Goal: Task Accomplishment & Management: Manage account settings

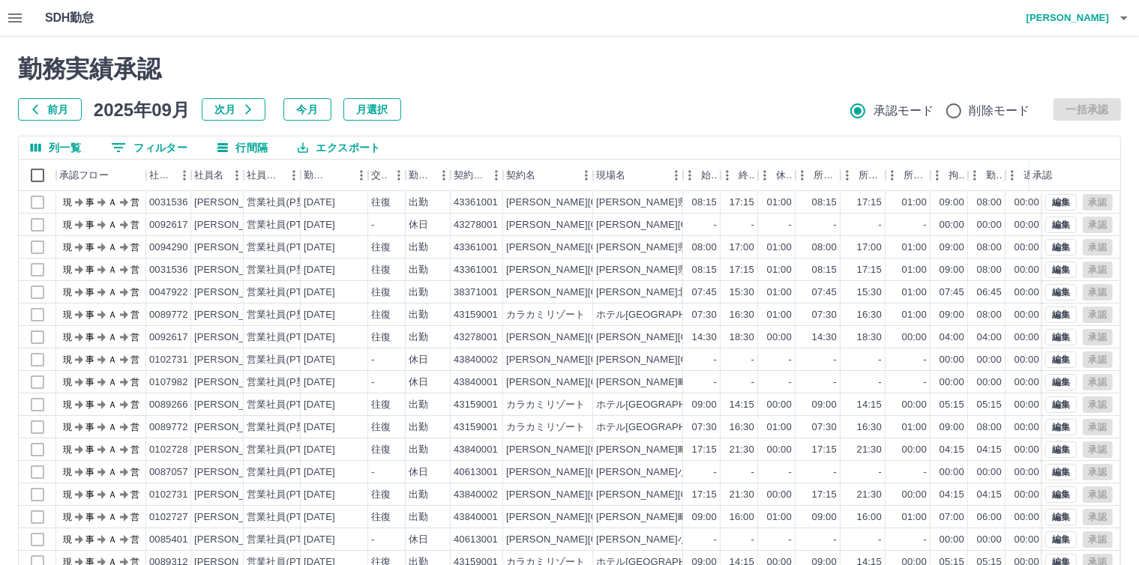
scroll to position [69, 0]
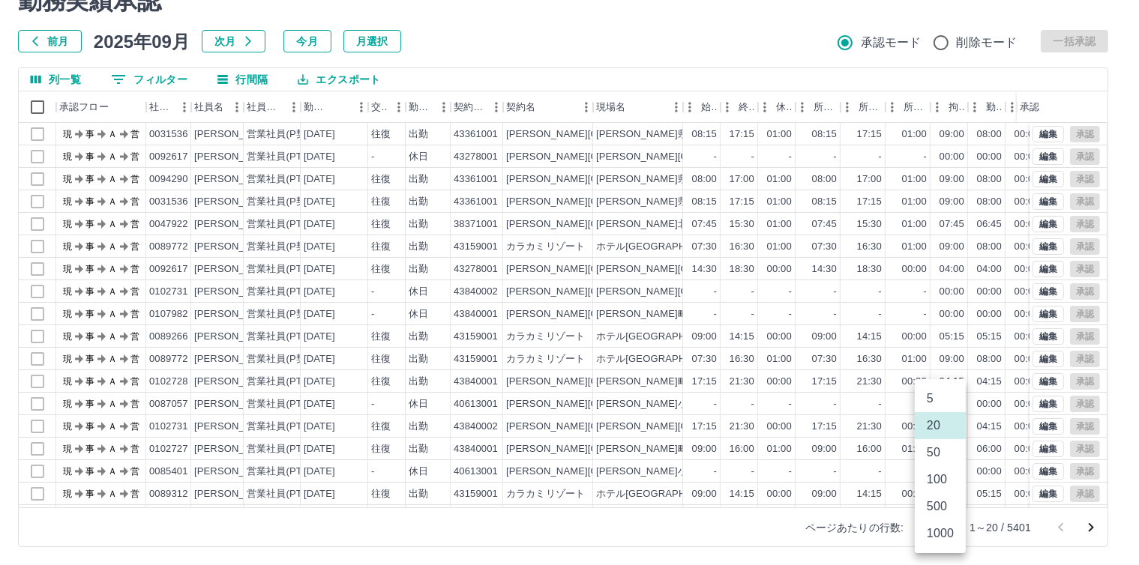
click at [947, 529] on body "SDH勤怠 平田　美絵 勤務実績承認 前月 2025年09月 次月 今月 月選択 承認モード 削除モード 一括承認 列一覧 0 フィルター 行間隔 エクスポー…" at bounding box center [569, 249] width 1139 height 634
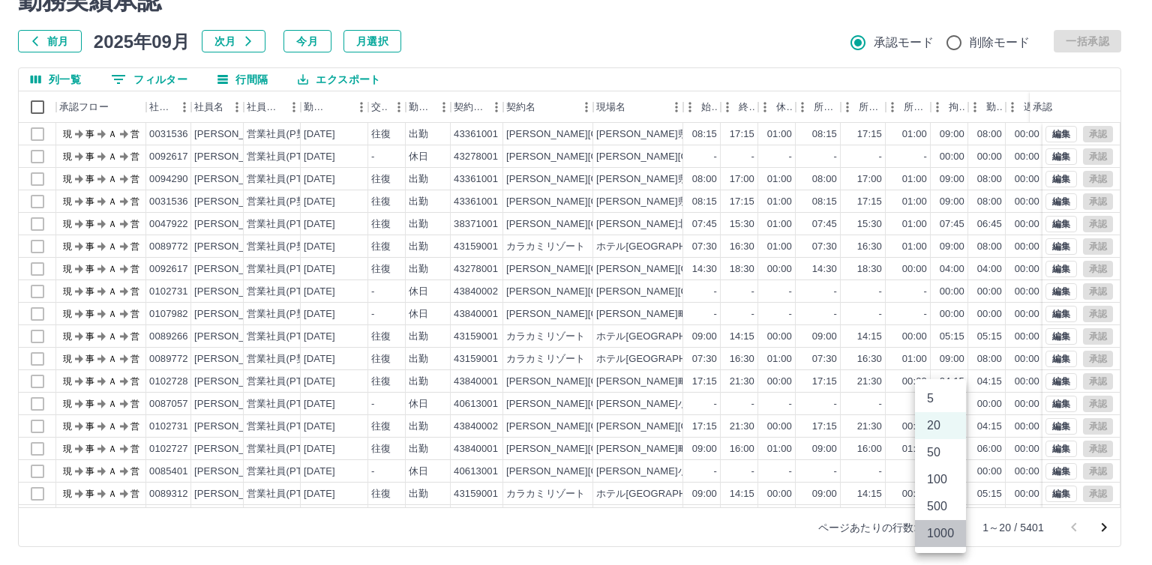
click at [950, 532] on li "1000" at bounding box center [940, 533] width 51 height 27
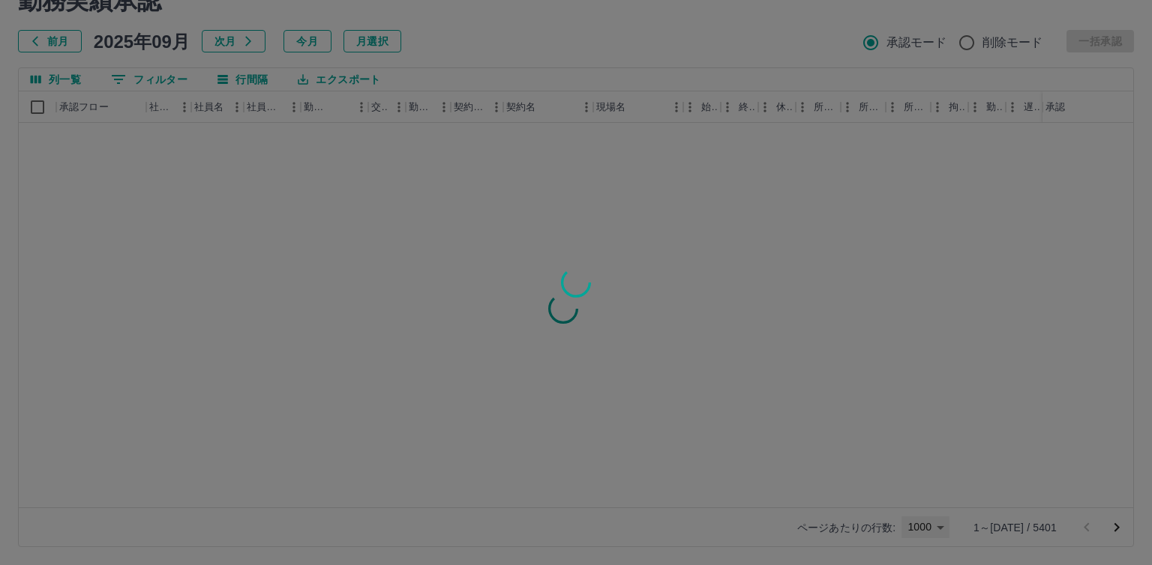
type input "****"
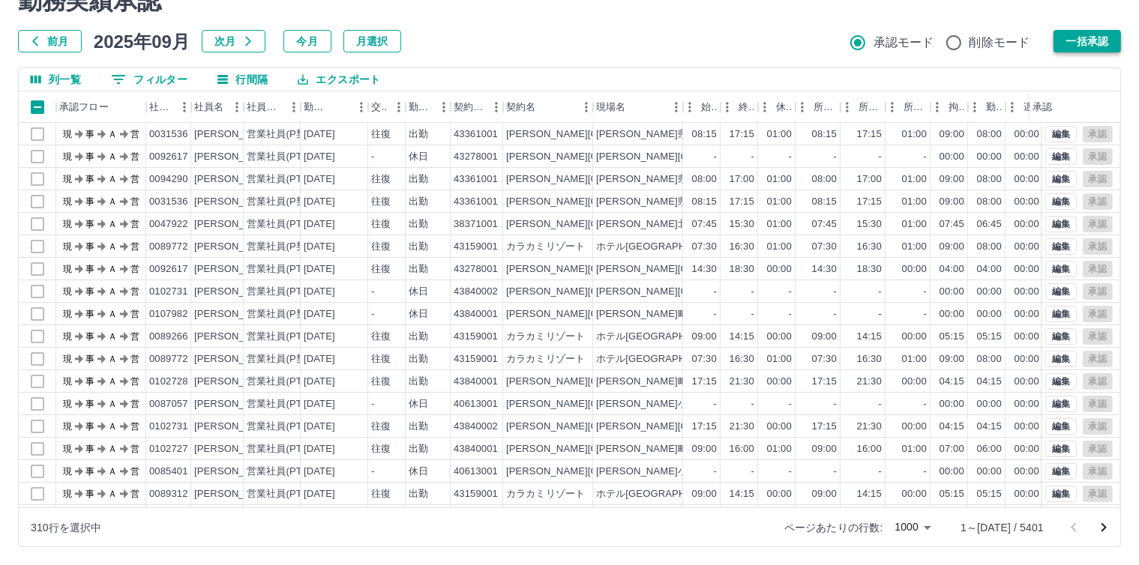
click at [1092, 42] on button "一括承認" at bounding box center [1087, 41] width 67 height 22
click at [1104, 535] on icon "次のページへ" at bounding box center [1104, 528] width 18 height 18
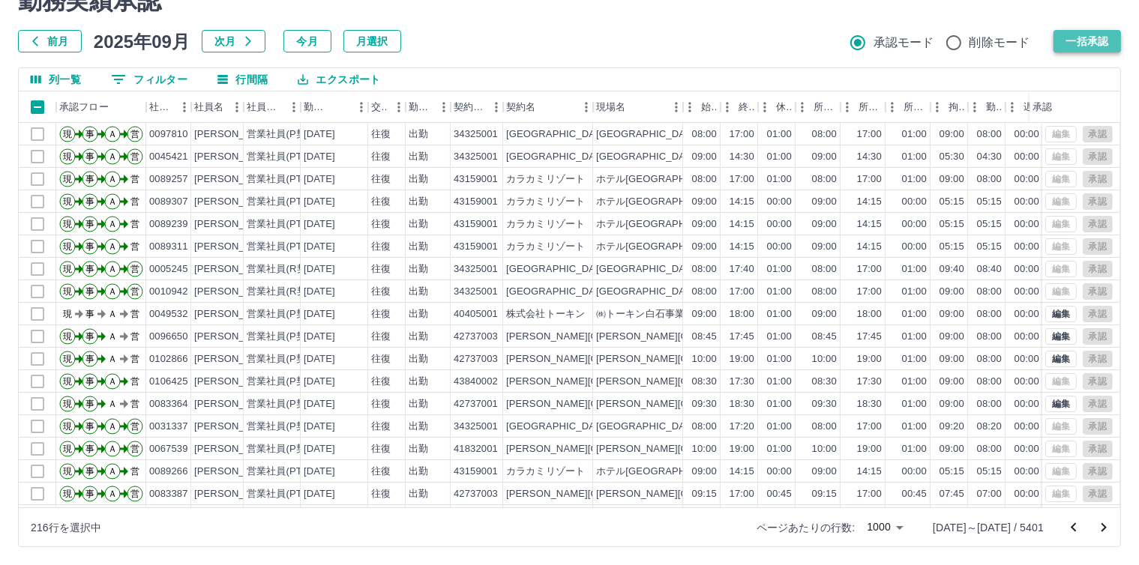
drag, startPoint x: 1079, startPoint y: 37, endPoint x: 1087, endPoint y: 39, distance: 8.5
click at [1081, 37] on button "一括承認" at bounding box center [1087, 41] width 67 height 22
click at [214, 532] on div "216行を選択中 ページあたりの行数: 1000 **** 1001～2000 / 5401" at bounding box center [570, 527] width 1102 height 39
click at [1099, 523] on icon "次のページへ" at bounding box center [1104, 528] width 18 height 18
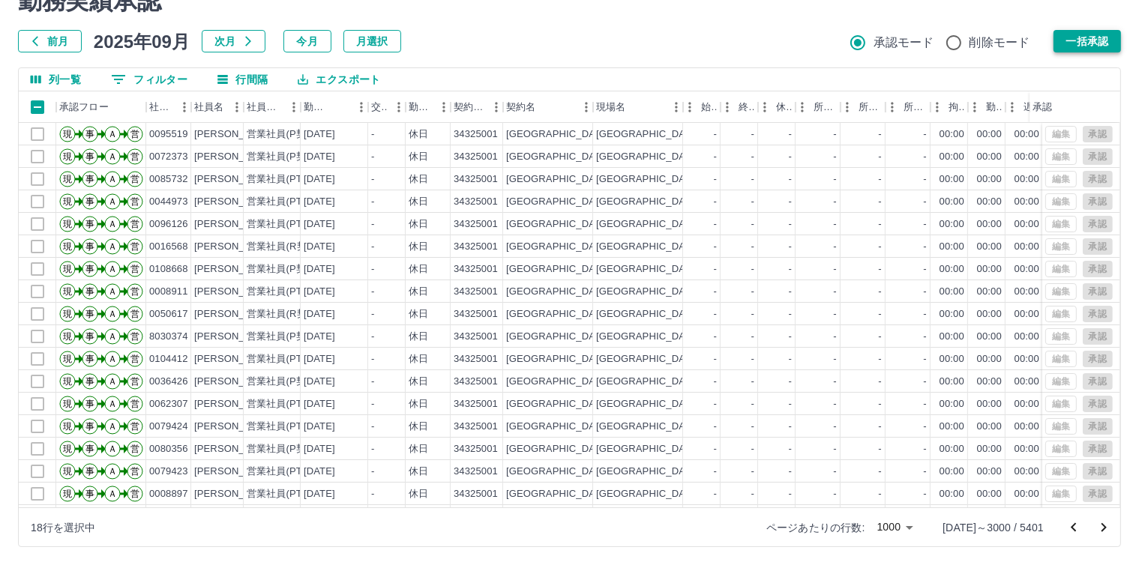
click at [1104, 39] on button "一括承認" at bounding box center [1087, 41] width 67 height 22
click at [1103, 532] on icon "次のページへ" at bounding box center [1104, 528] width 18 height 18
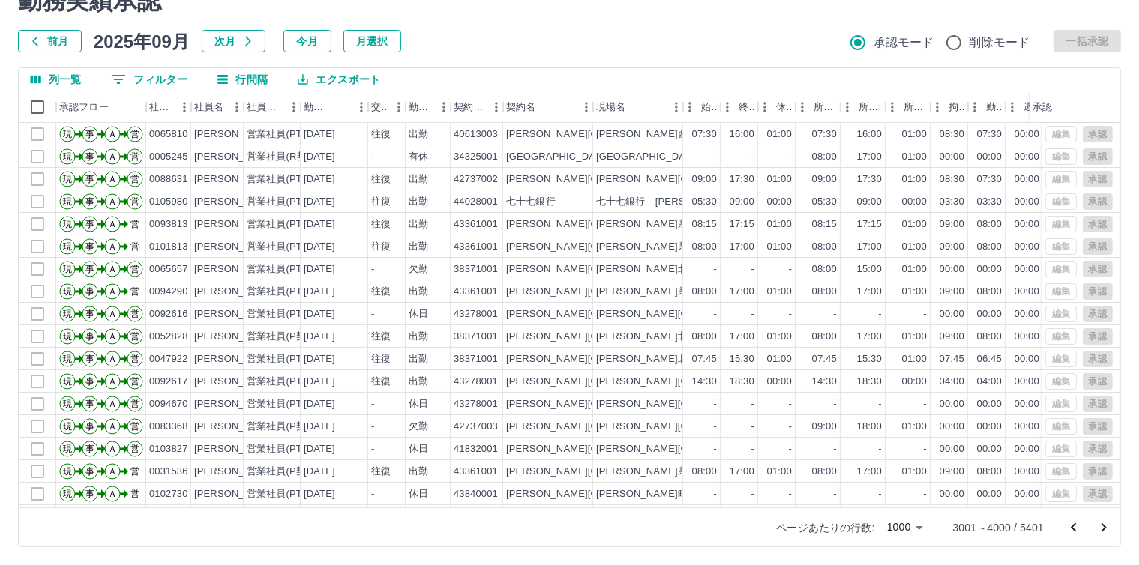
click at [1093, 532] on button "次のページへ" at bounding box center [1104, 528] width 30 height 30
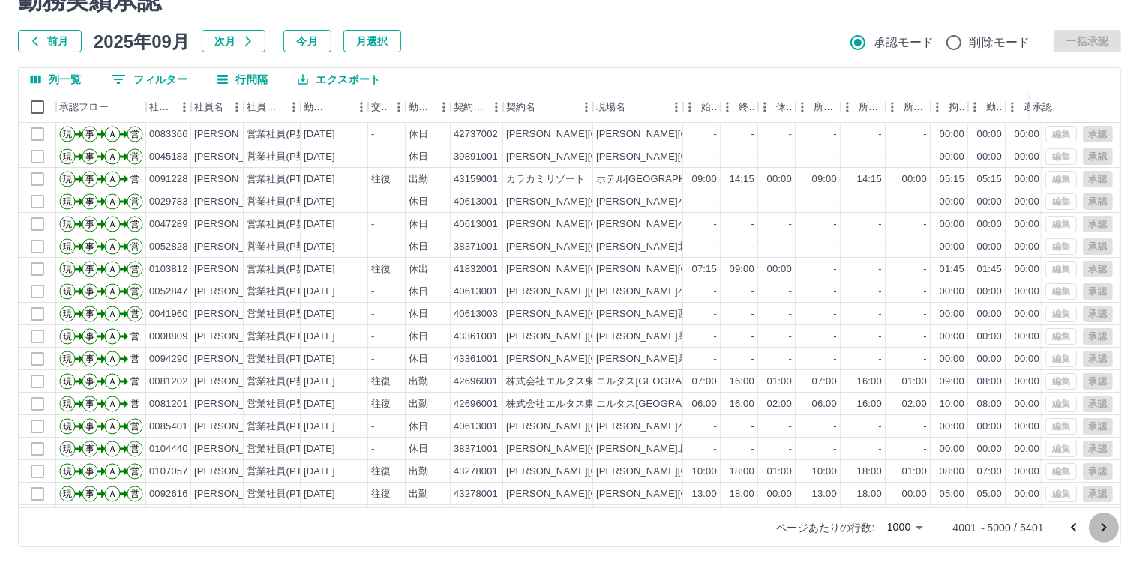
click at [1100, 535] on icon "次のページへ" at bounding box center [1104, 528] width 18 height 18
